Goal: Transaction & Acquisition: Purchase product/service

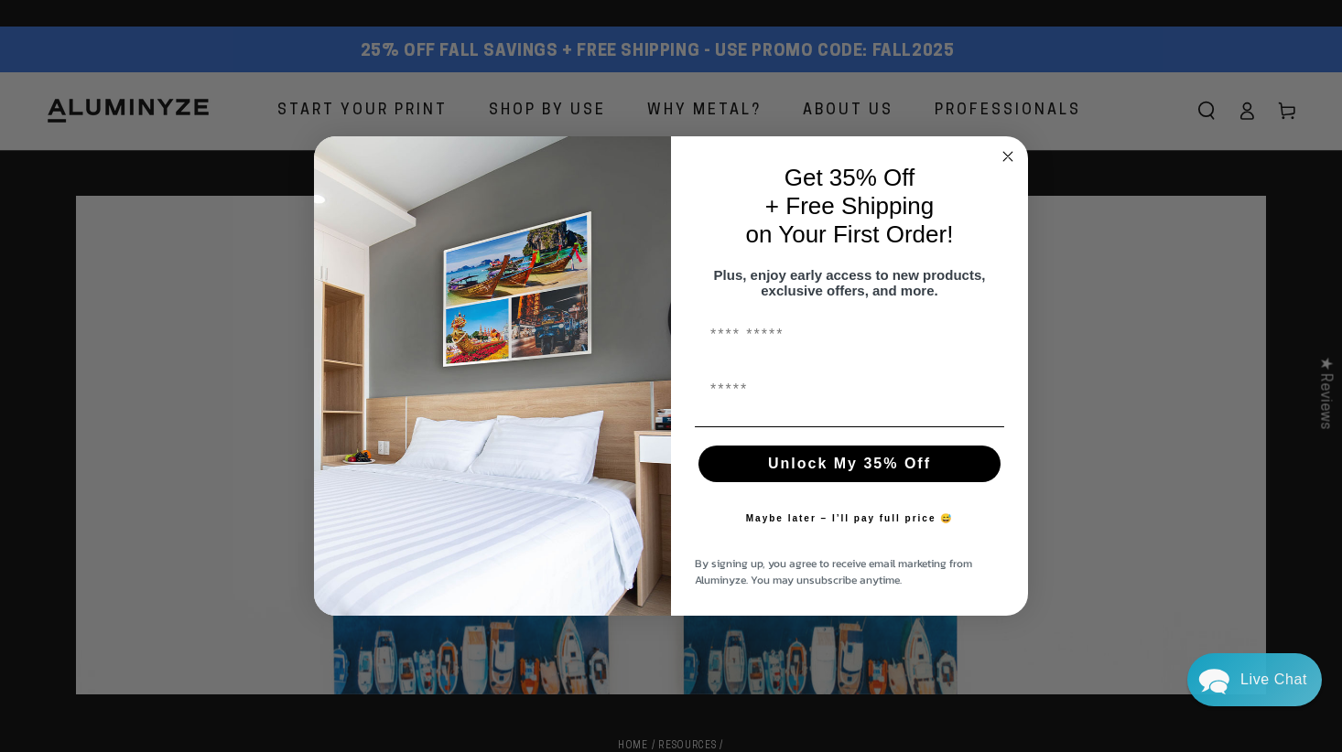
click at [1003, 146] on circle "Close dialog" at bounding box center [1008, 156] width 21 height 21
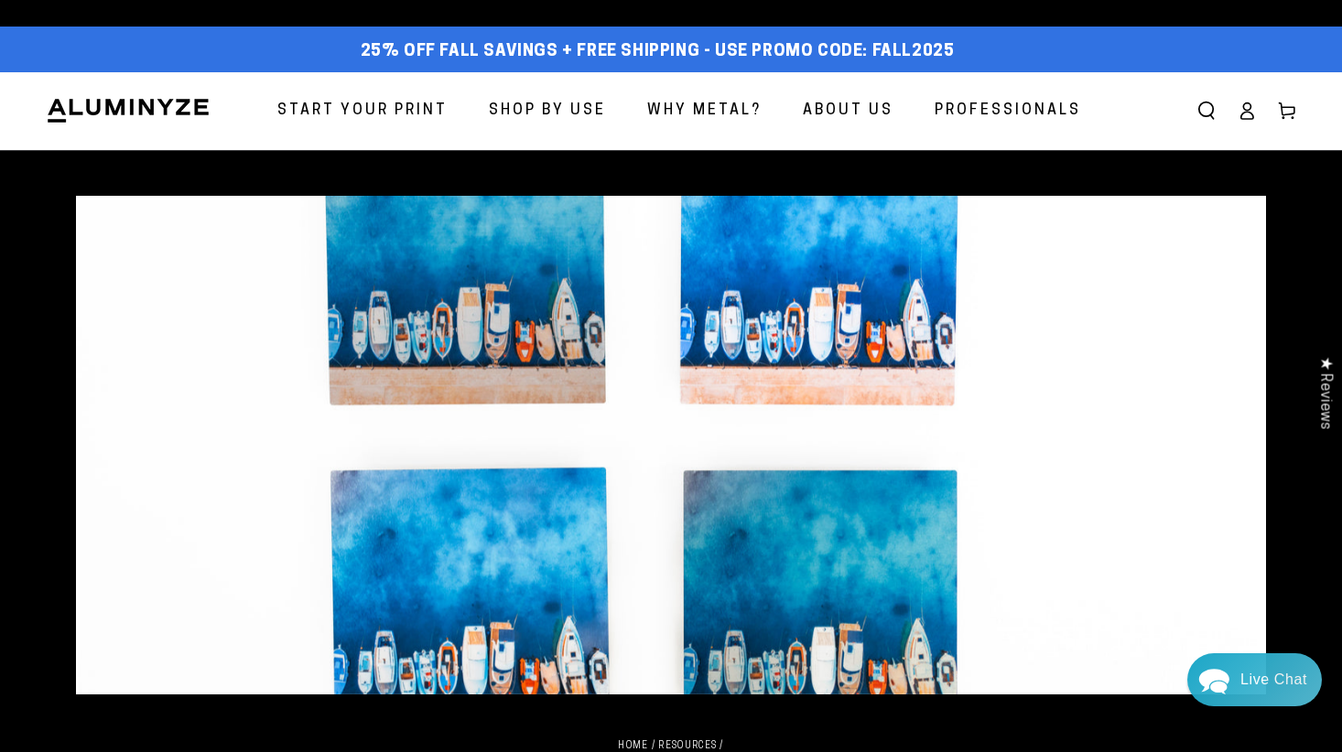
click at [403, 103] on span "Start Your Print" at bounding box center [362, 111] width 170 height 27
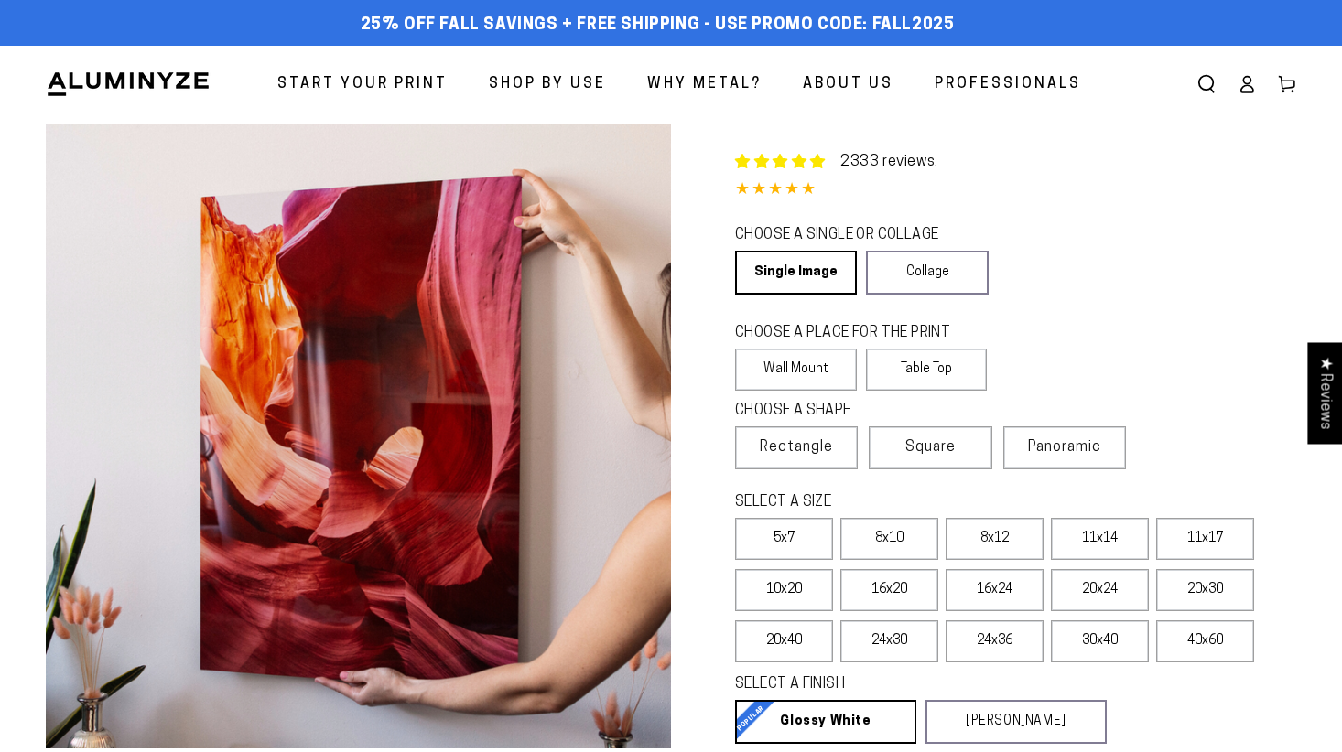
select select "**********"
click at [958, 277] on link "Collage" at bounding box center [927, 273] width 122 height 44
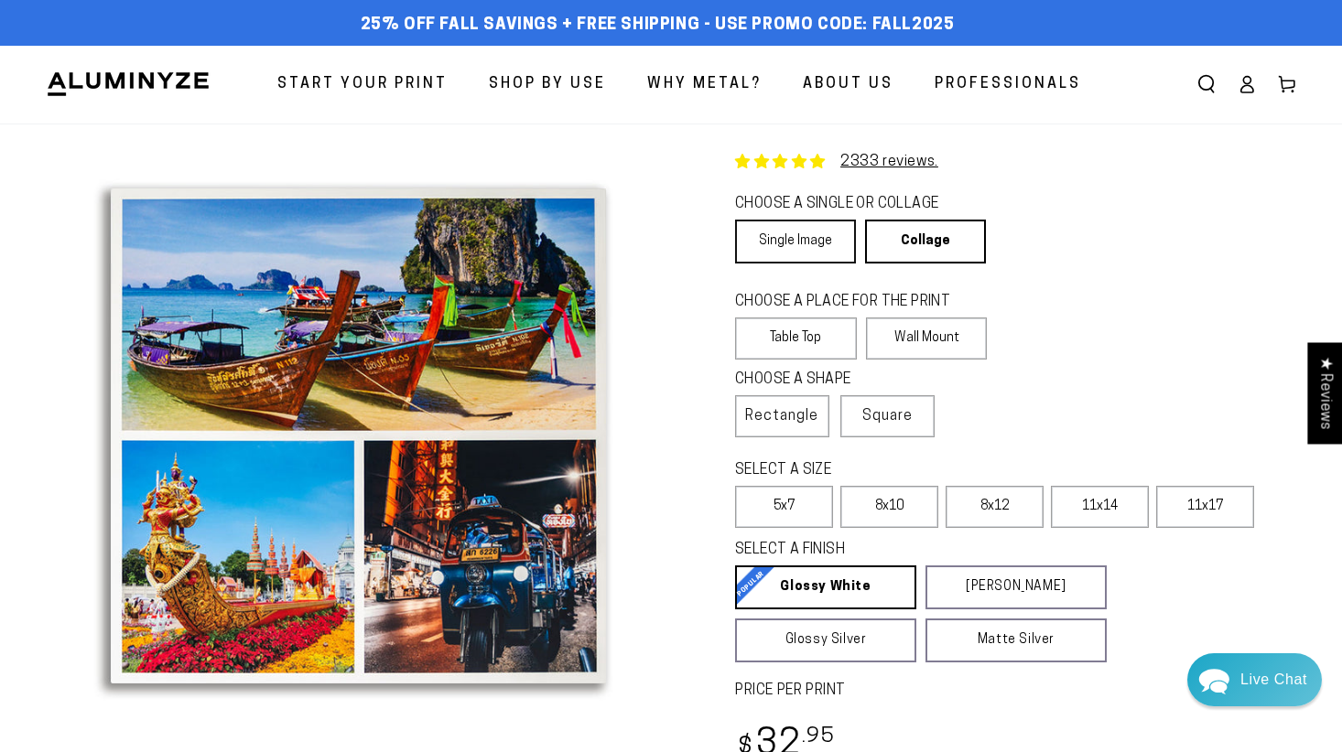
click at [826, 252] on link "Single Image" at bounding box center [795, 242] width 121 height 44
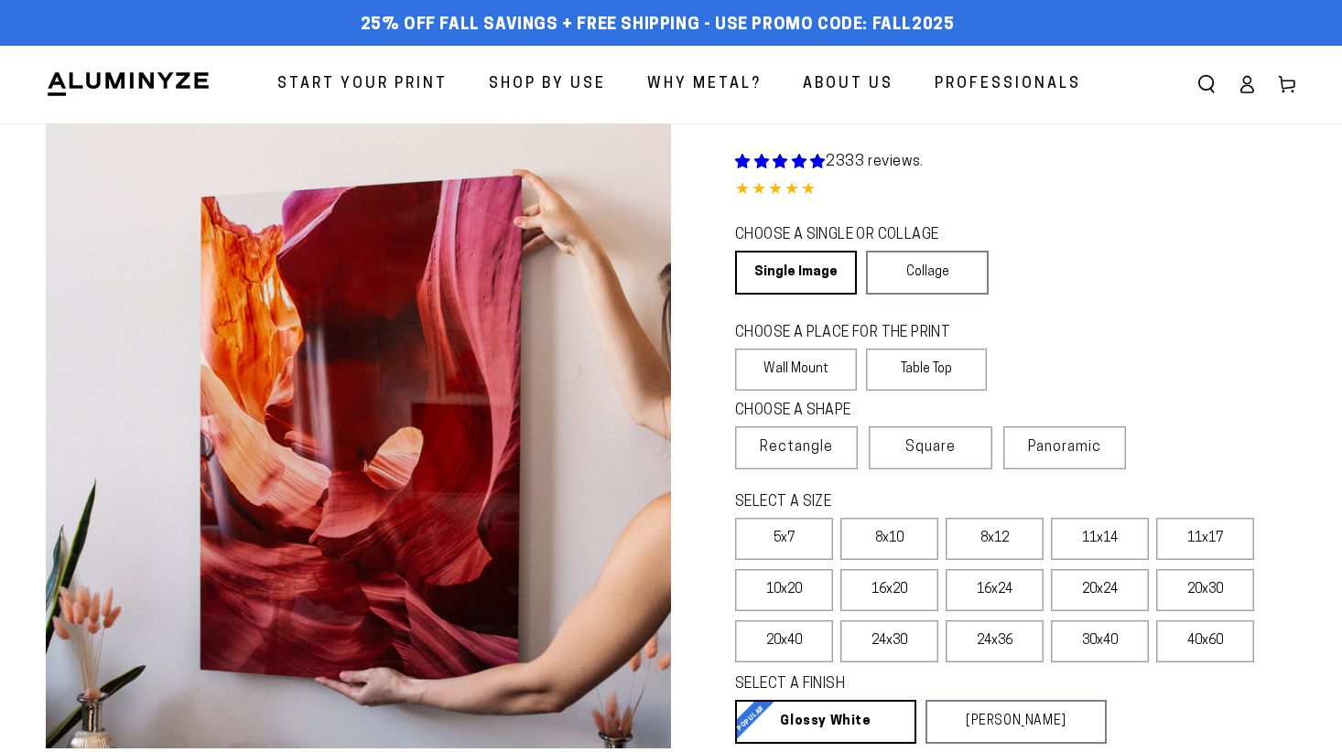
select select "**********"
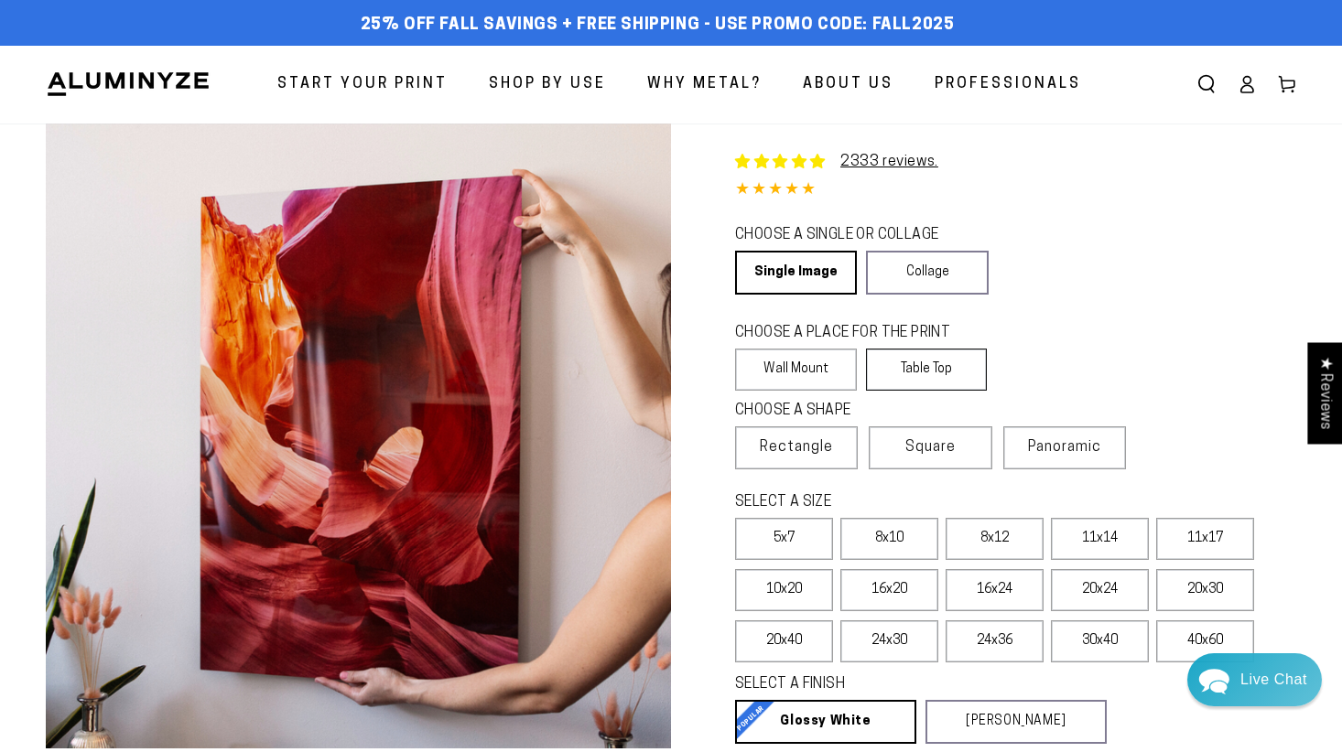
click at [955, 360] on label "Table Top" at bounding box center [927, 370] width 122 height 42
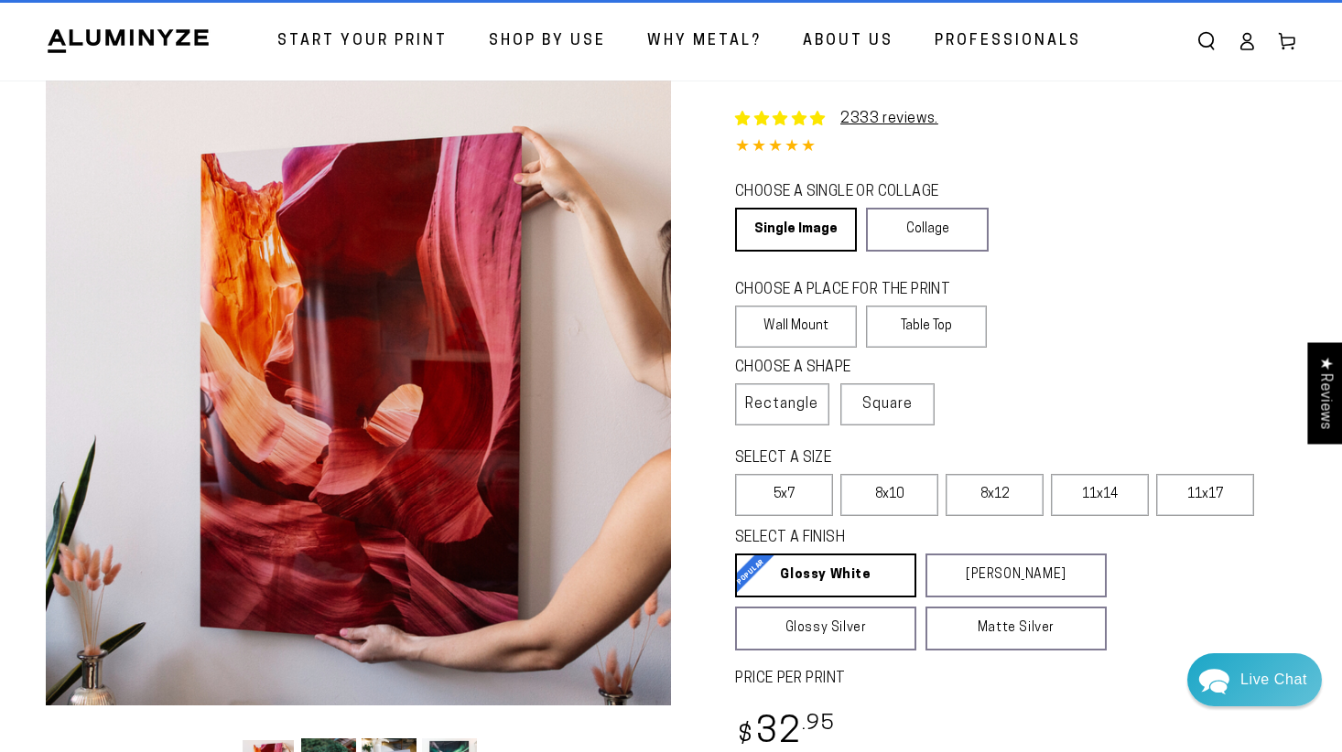
scroll to position [62, 0]
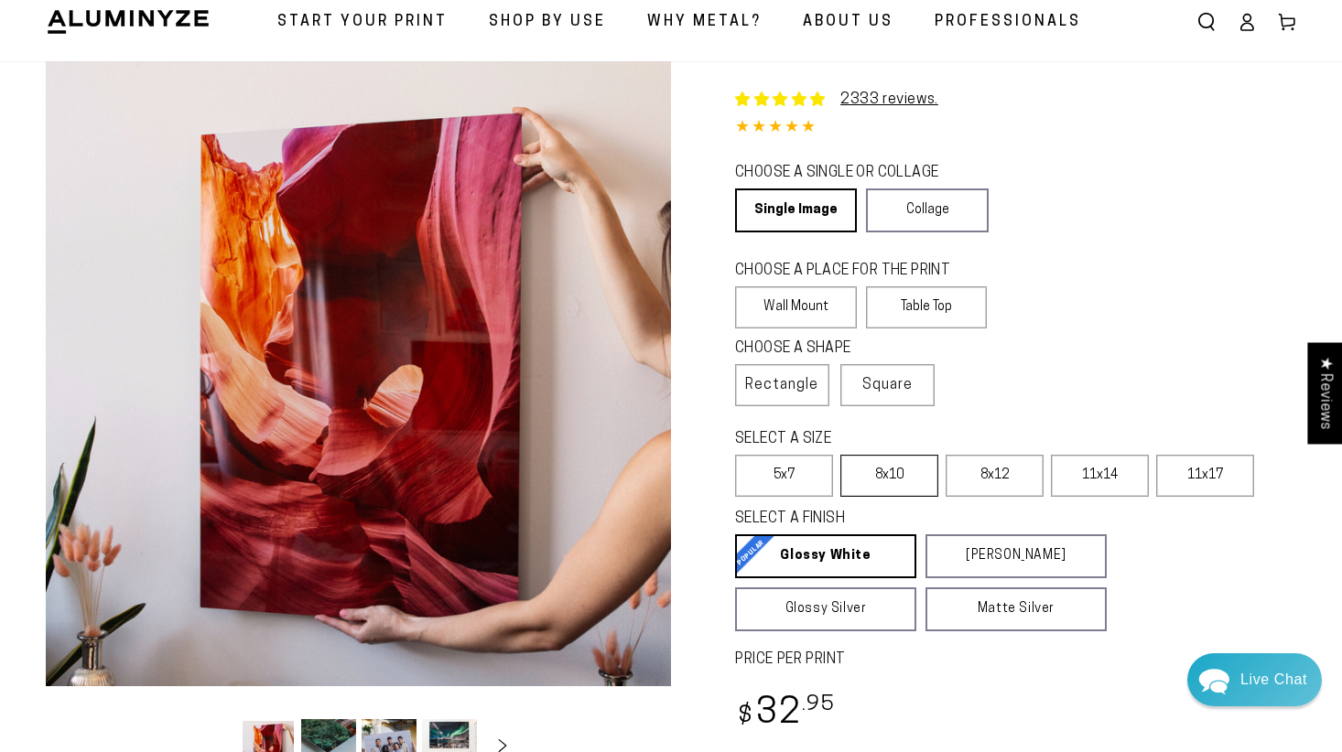
click at [864, 489] on label "8x10" at bounding box center [889, 476] width 98 height 42
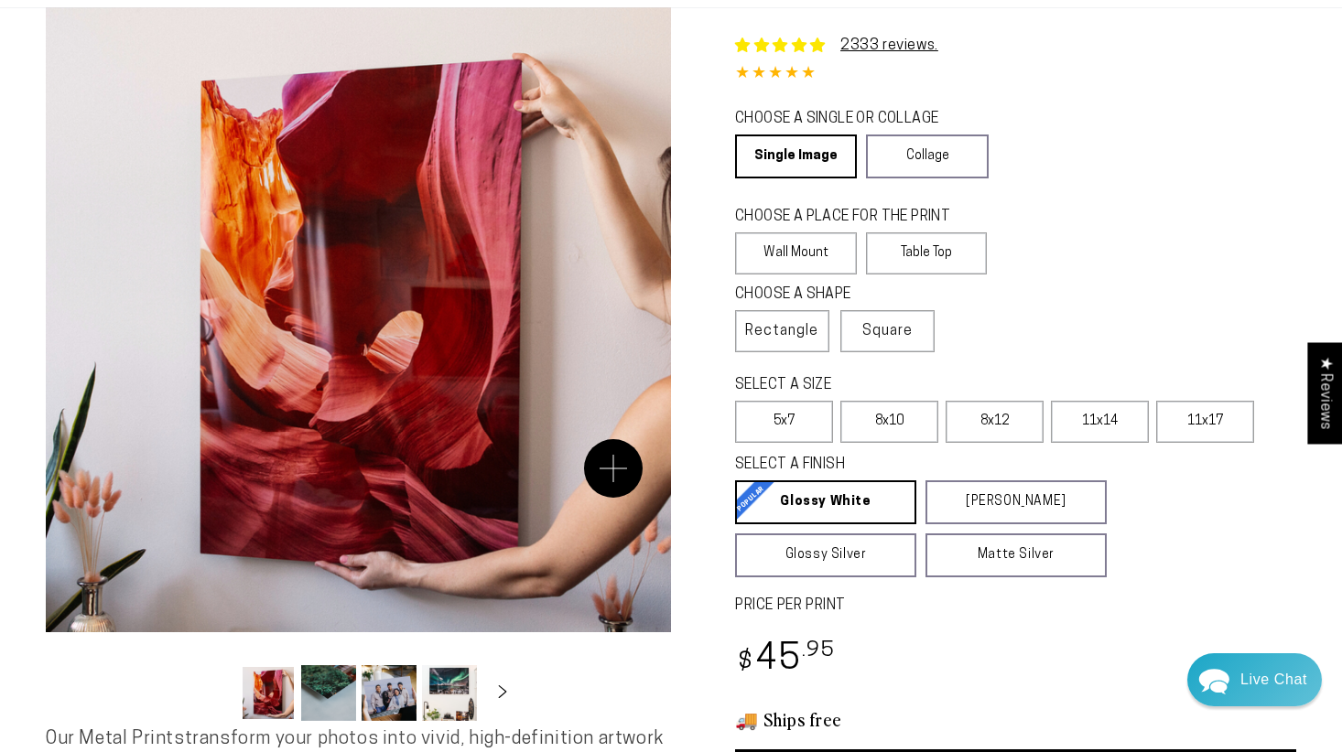
scroll to position [121, 0]
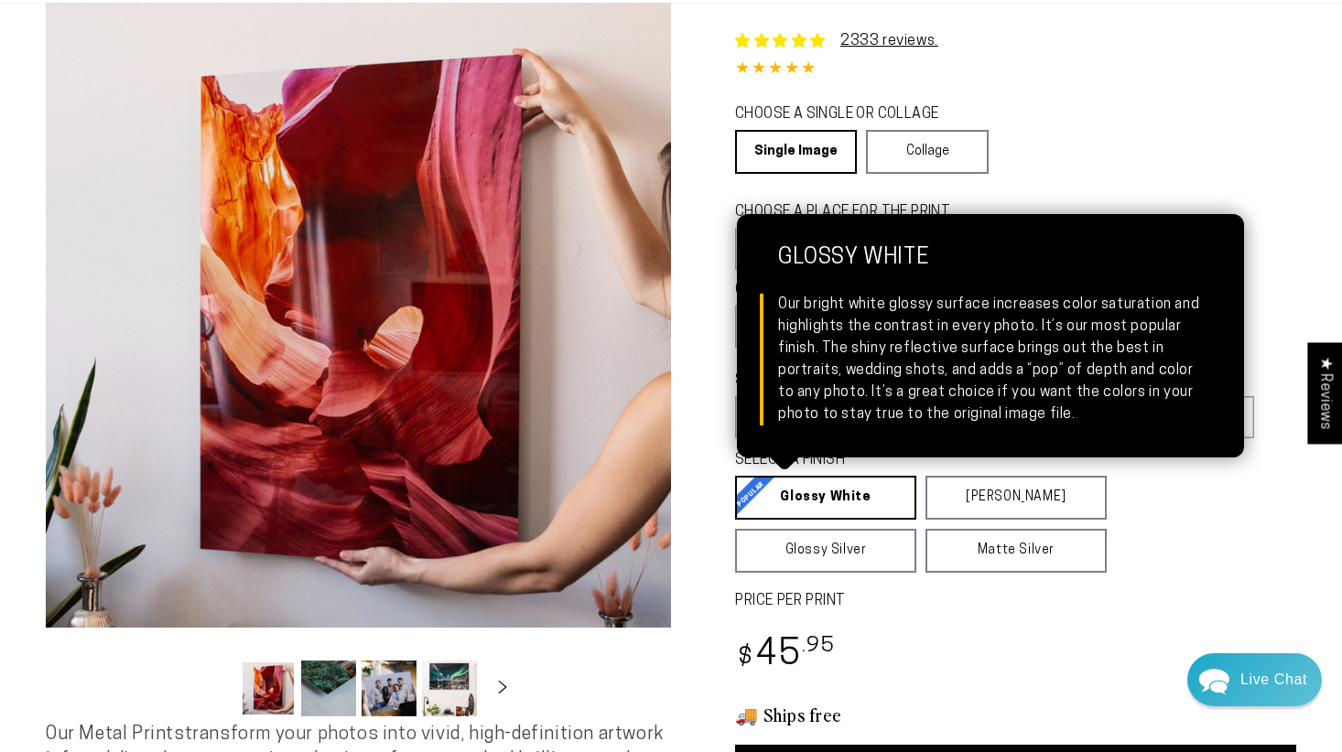
click at [894, 485] on link "Glossy White Glossy White Our bright white glossy surface increases color satur…" at bounding box center [825, 498] width 181 height 44
click at [880, 501] on link "Glossy White Glossy White Our bright white glossy surface increases color satur…" at bounding box center [825, 498] width 181 height 44
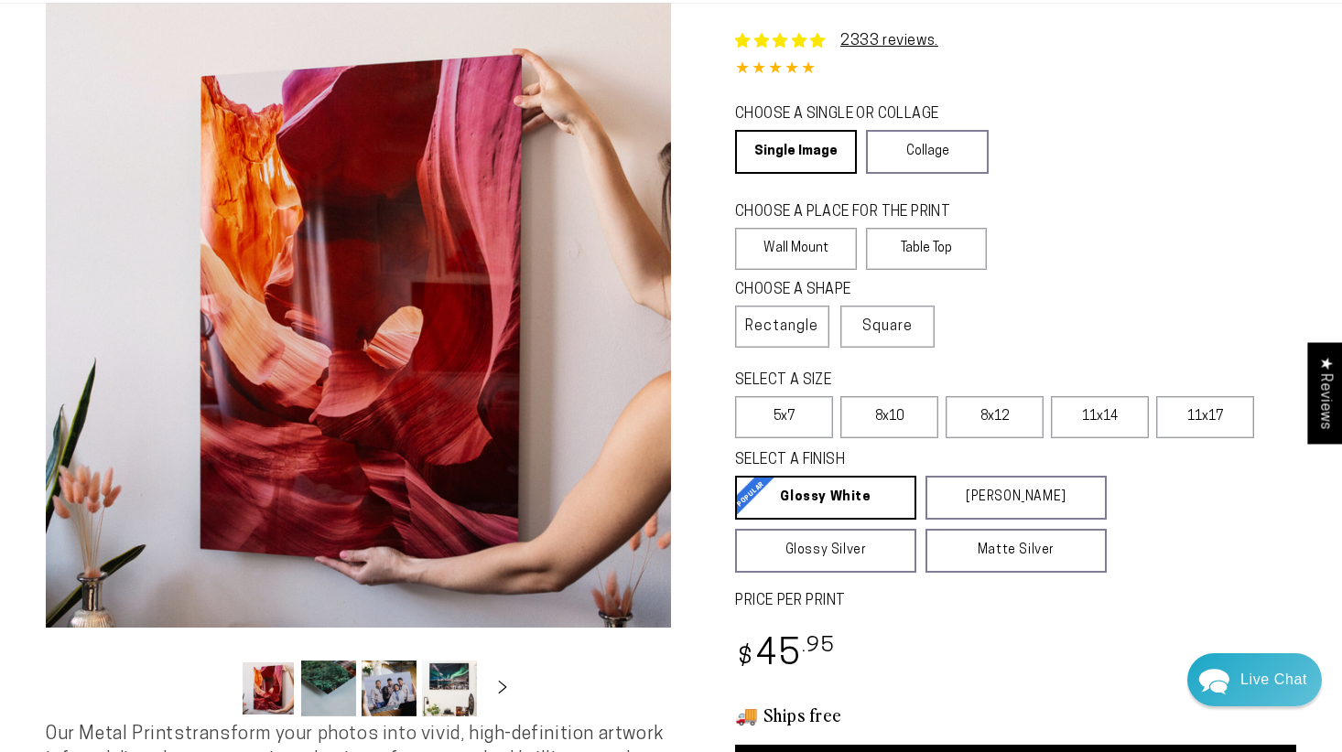
click at [1057, 185] on div "2333 reviews. Single Product 4.85 / 5.0 (2266) 2266 total reviews CHOOSE A SING…" at bounding box center [983, 402] width 625 height 799
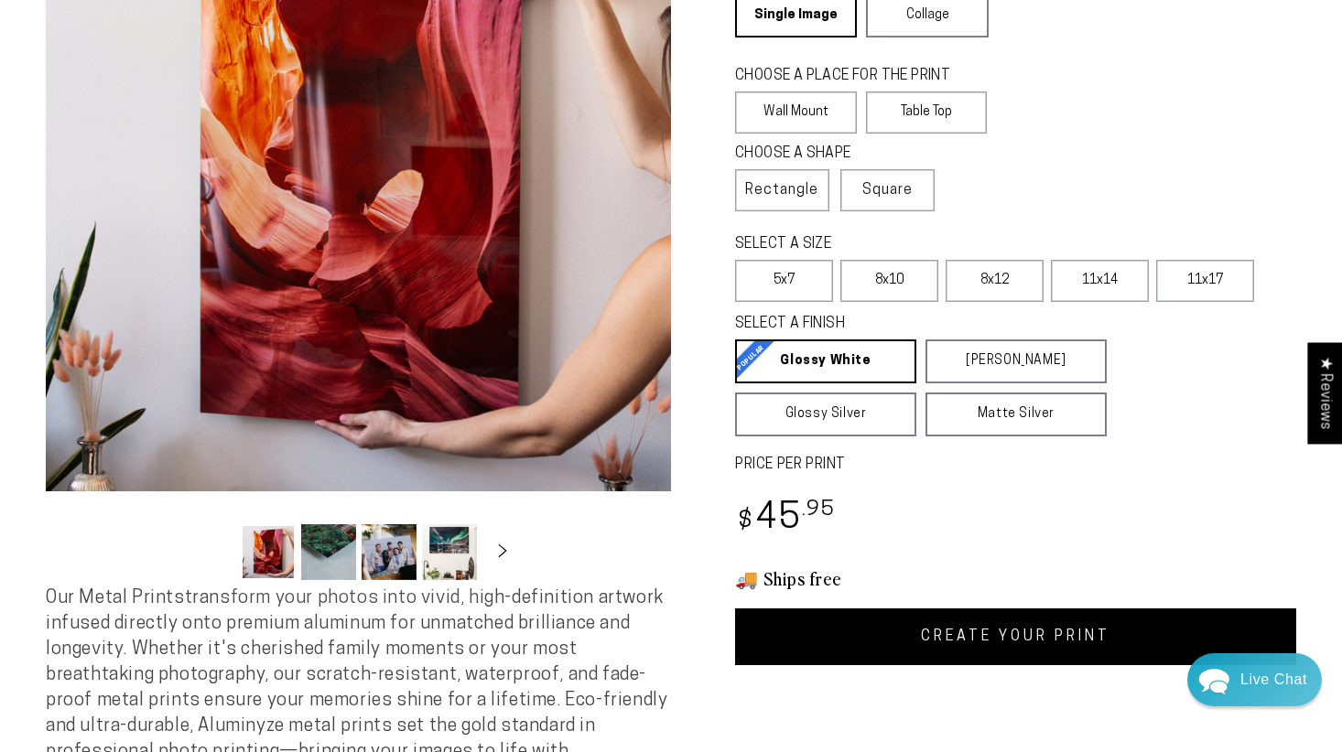
scroll to position [247, 0]
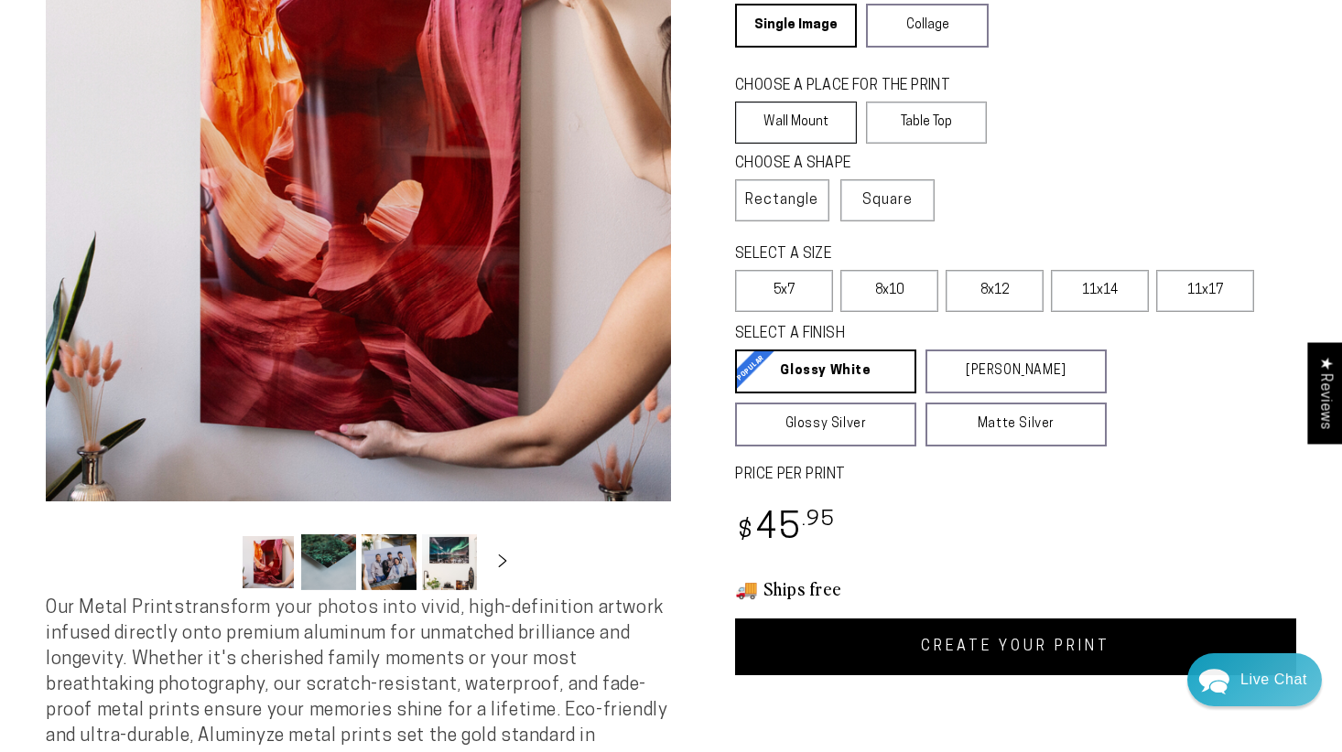
click at [823, 134] on label "Wall Mount" at bounding box center [796, 123] width 122 height 42
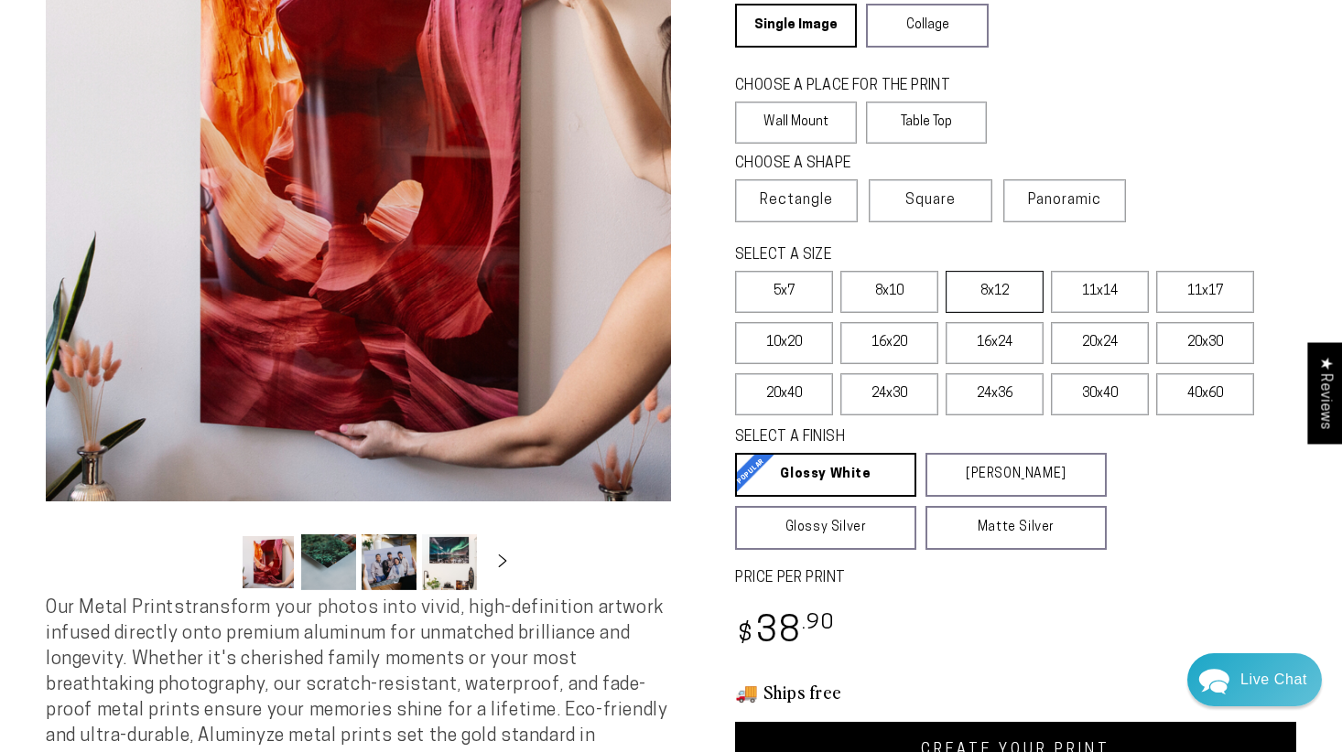
click at [975, 295] on label "8x12" at bounding box center [994, 292] width 98 height 42
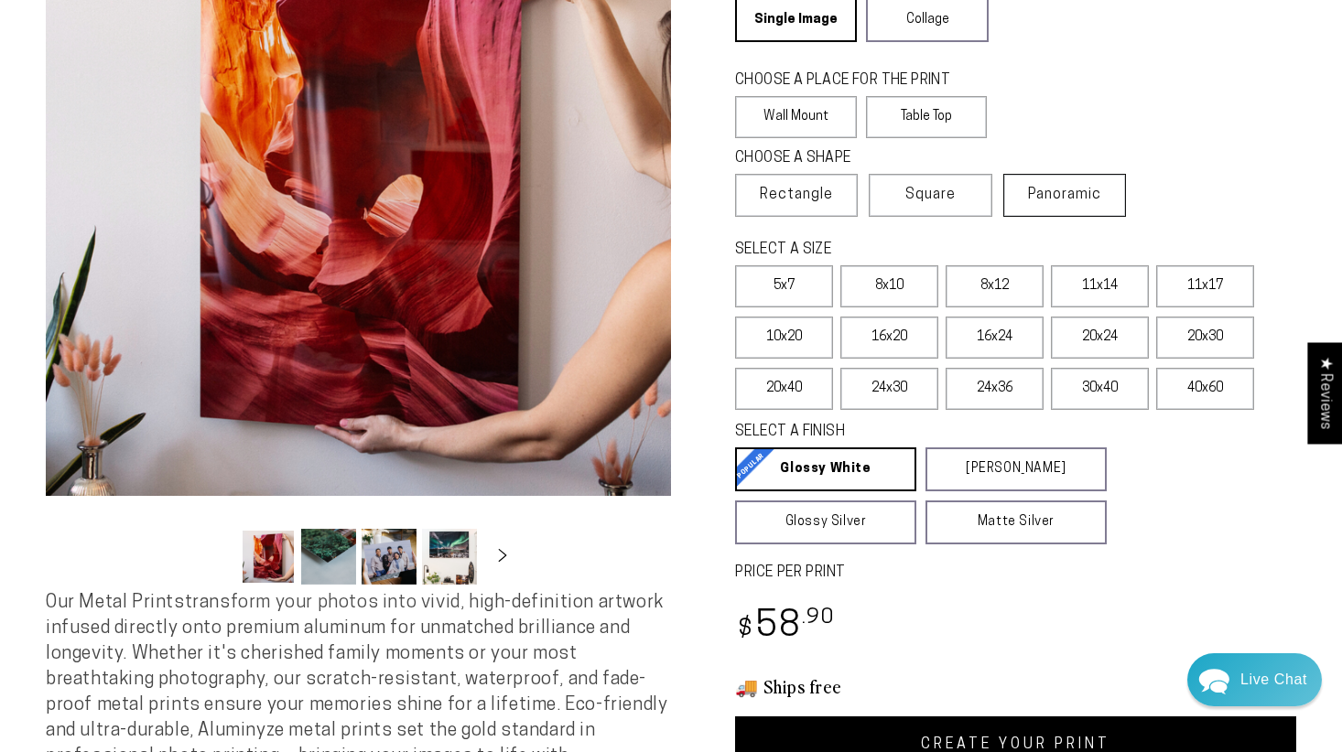
click at [1089, 196] on span "Panoramic" at bounding box center [1064, 195] width 73 height 15
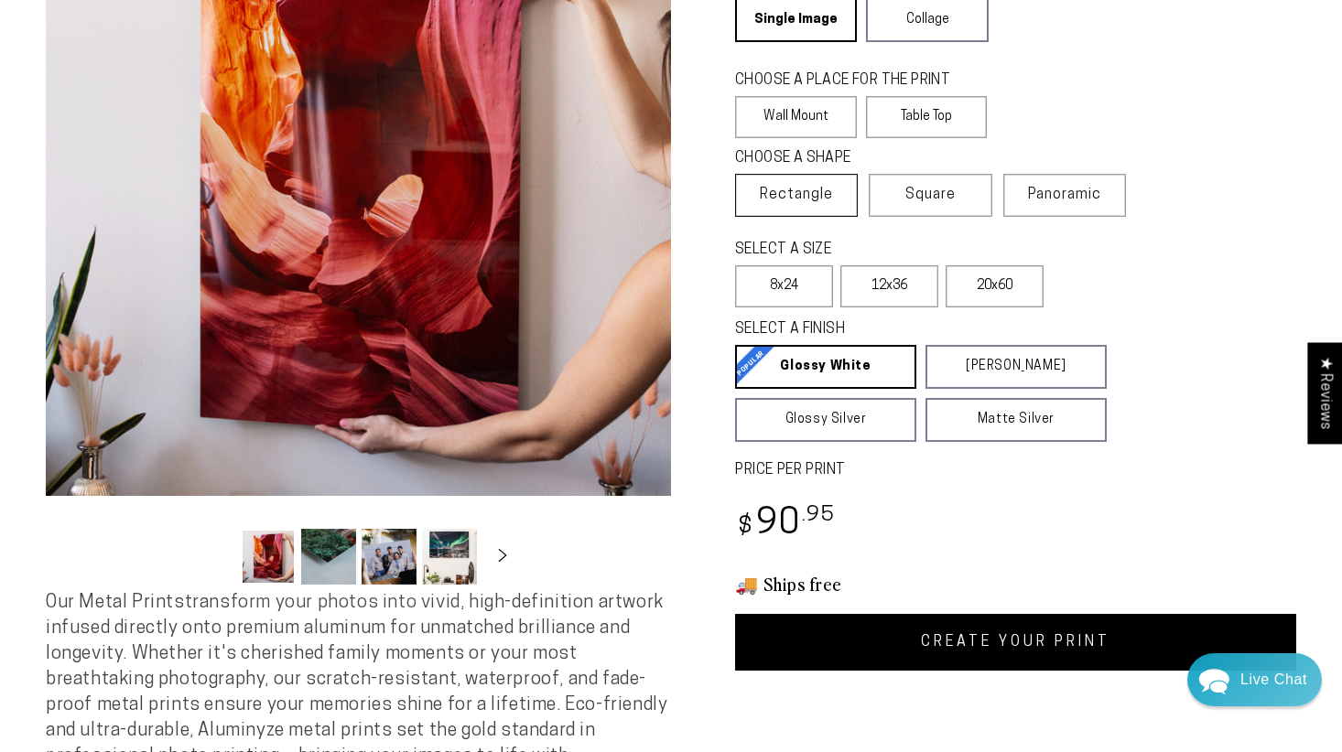
click at [847, 189] on label "Rectangle" at bounding box center [796, 195] width 123 height 43
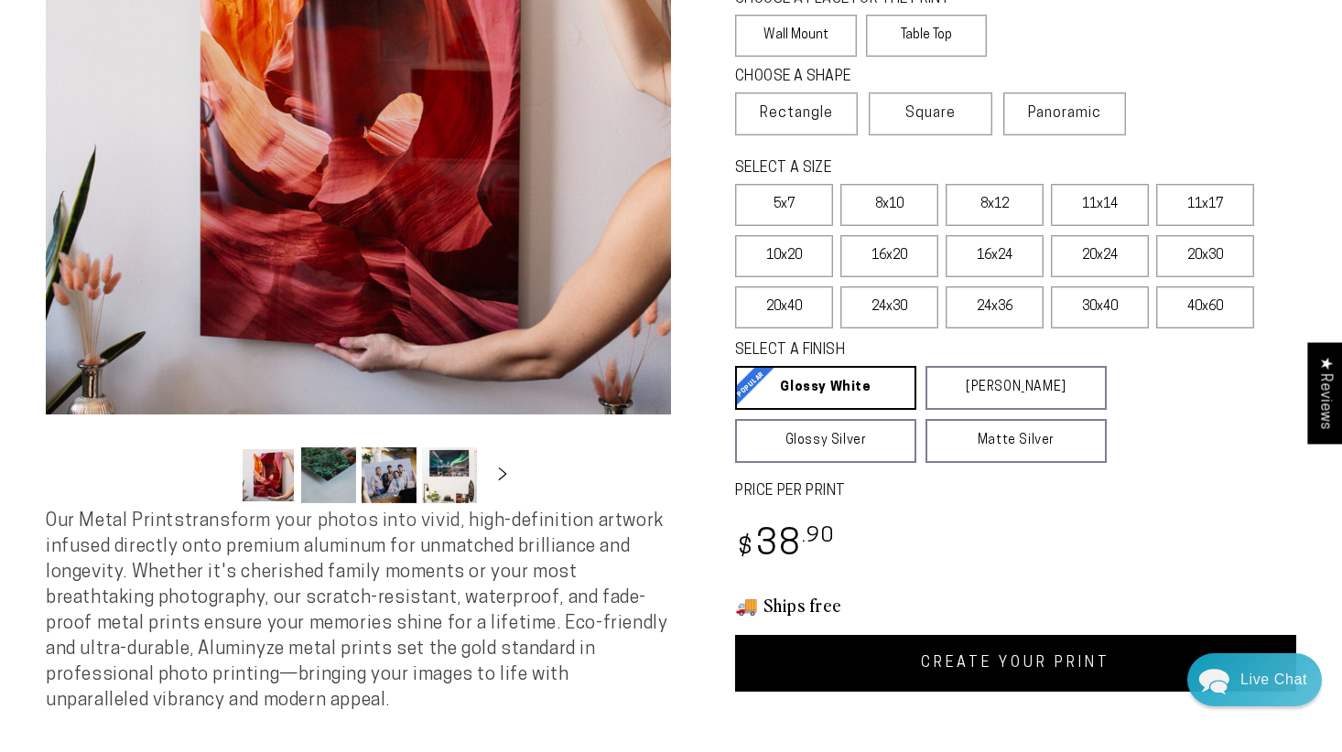
scroll to position [348, 0]
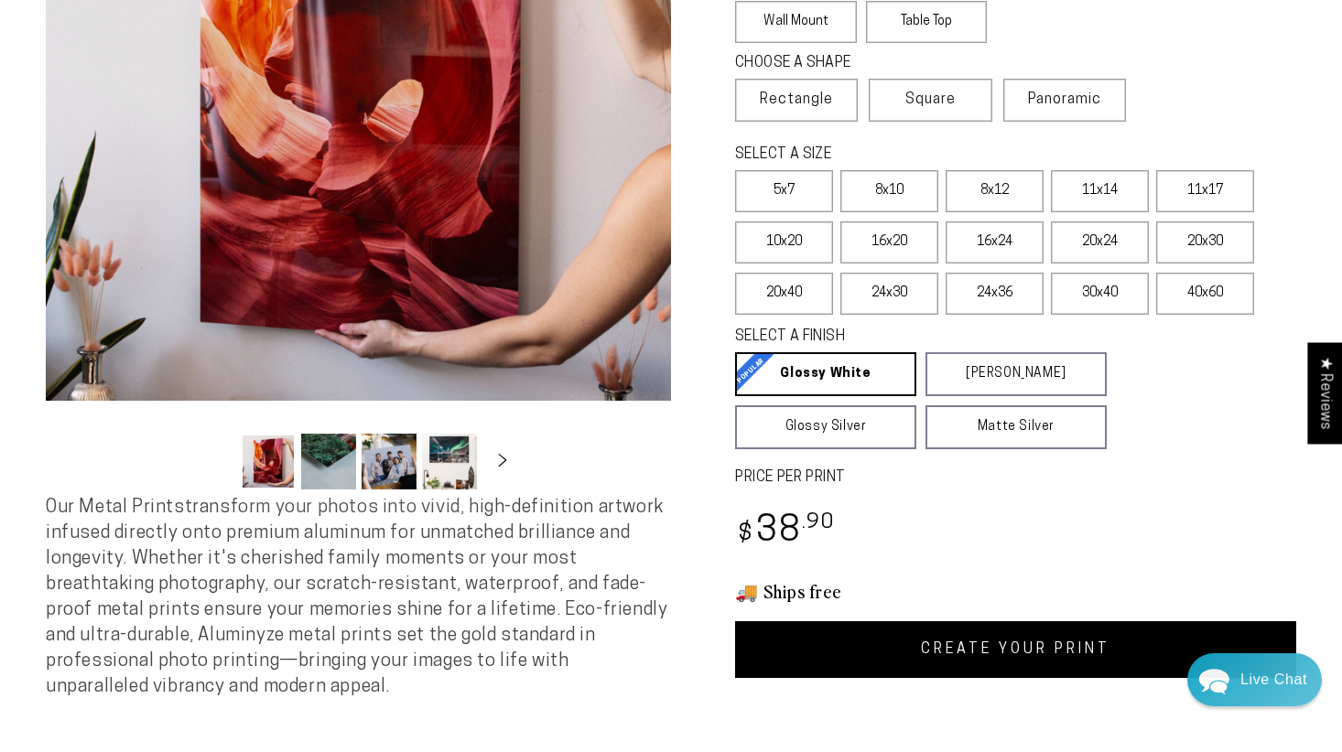
click at [934, 653] on link "CREATE YOUR PRINT" at bounding box center [1015, 649] width 561 height 57
